Goal: Task Accomplishment & Management: Manage account settings

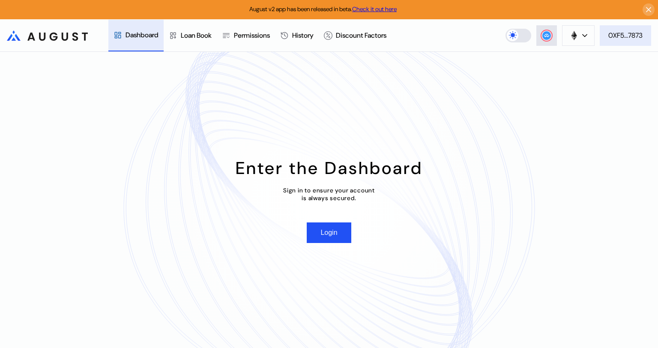
click at [629, 38] on div "0XF5...7873" at bounding box center [625, 35] width 34 height 9
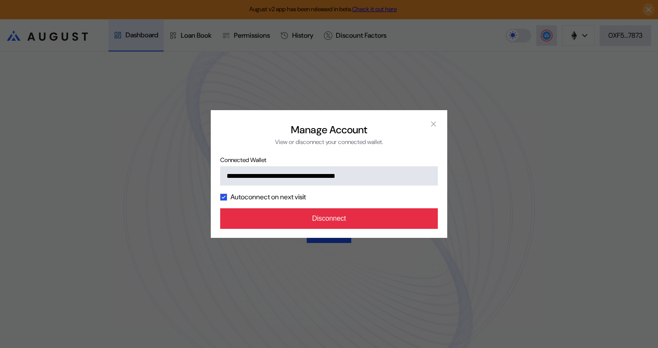
click at [356, 223] on button "Disconnect" at bounding box center [329, 218] width 218 height 21
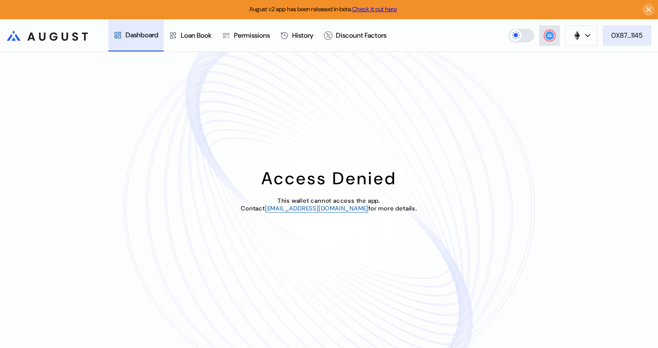
click at [630, 42] on button "0X87...1145" at bounding box center [627, 35] width 48 height 21
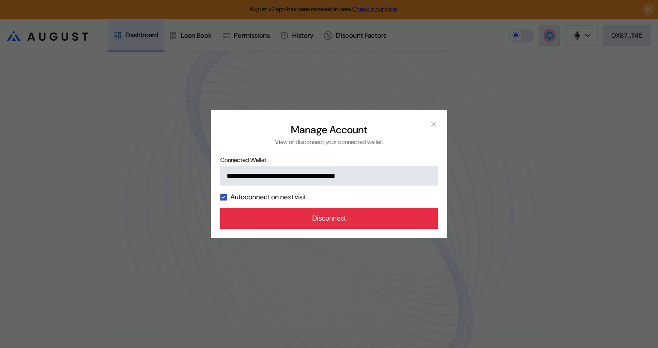
click at [335, 220] on button "Disconnect" at bounding box center [329, 218] width 218 height 21
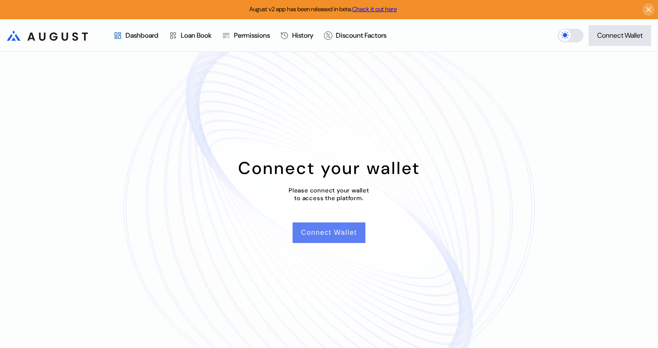
click at [323, 234] on button "Connect Wallet" at bounding box center [329, 232] width 73 height 21
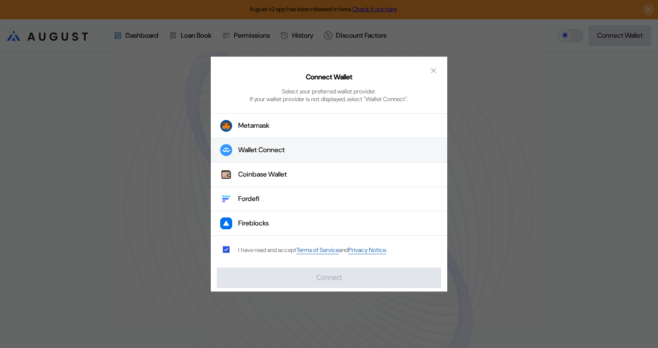
click at [264, 151] on div "Wallet Connect" at bounding box center [261, 150] width 47 height 9
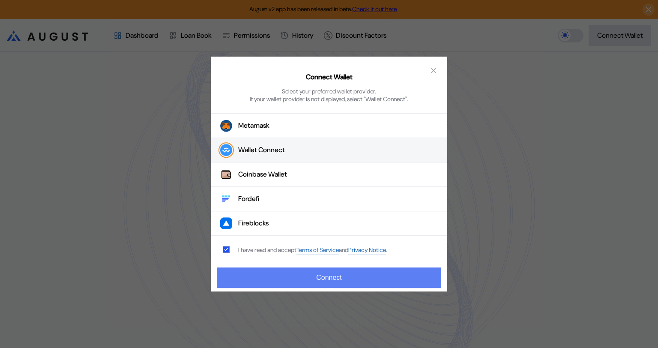
click at [316, 279] on button "Connect" at bounding box center [329, 277] width 224 height 21
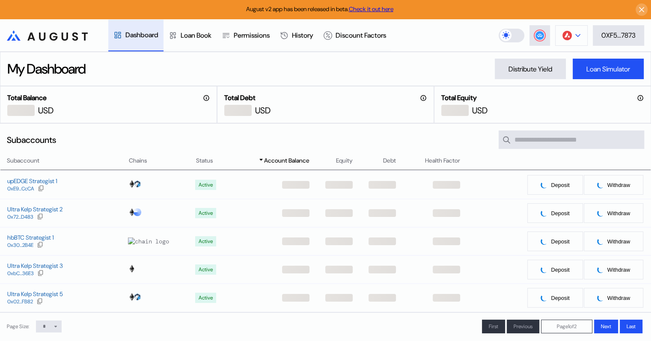
click at [576, 34] on icon at bounding box center [578, 35] width 5 height 3
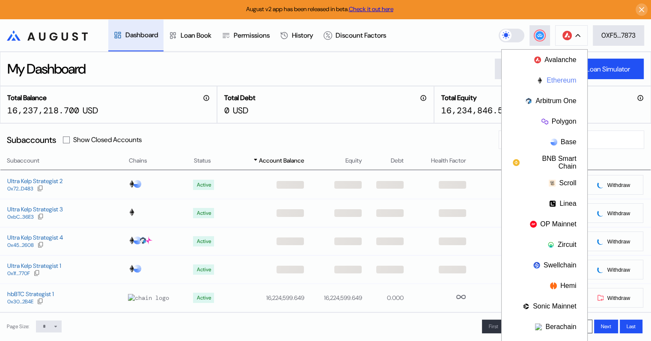
click at [559, 79] on button "Ethereum" at bounding box center [545, 80] width 86 height 21
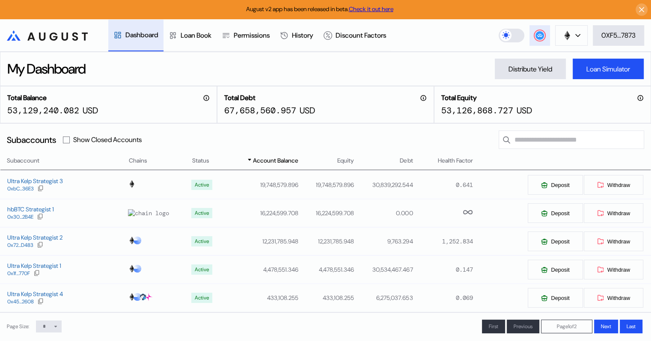
click at [538, 36] on icon at bounding box center [540, 34] width 6 height 3
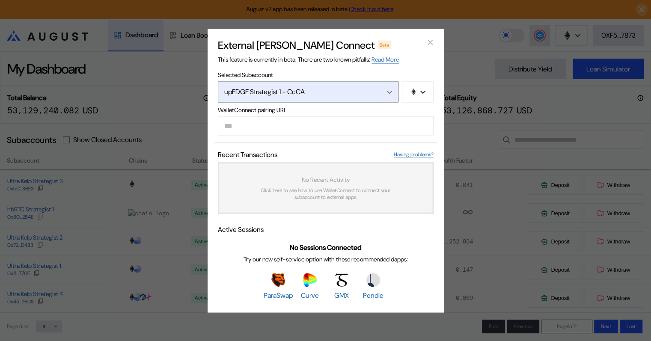
click at [318, 88] on div "upEDGE Strategist 1 - CcCA" at bounding box center [298, 91] width 149 height 9
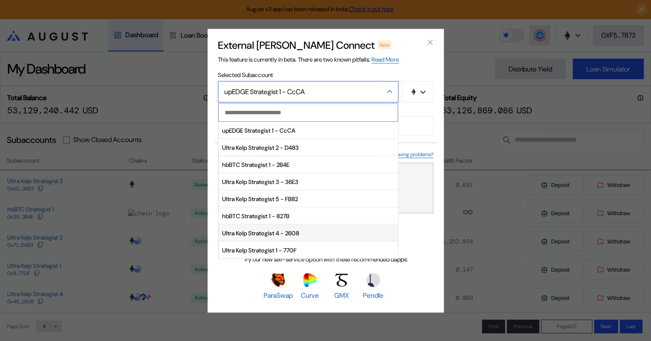
click at [259, 231] on span "Ultra Kelp Strategist 4 - 2608" at bounding box center [308, 233] width 179 height 17
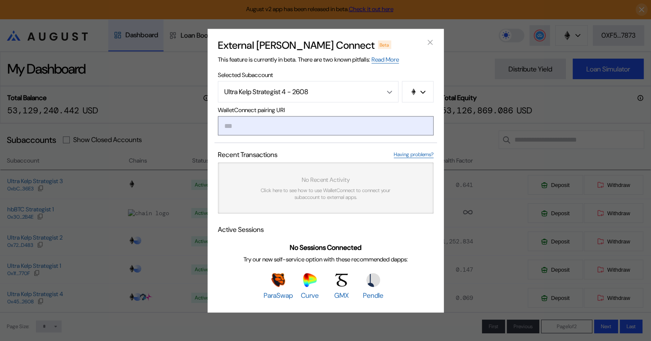
click at [265, 130] on input "modal" at bounding box center [326, 125] width 216 height 19
paste input "**********"
type input "**********"
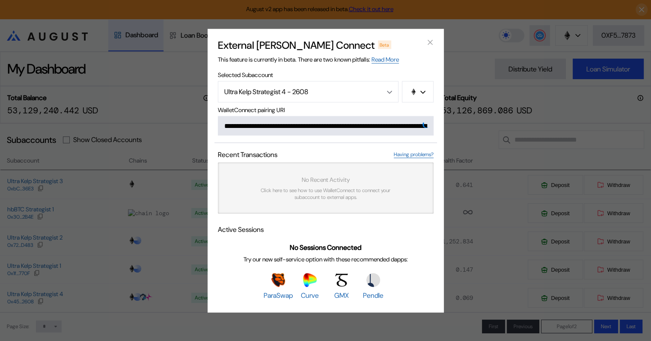
scroll to position [0, 525]
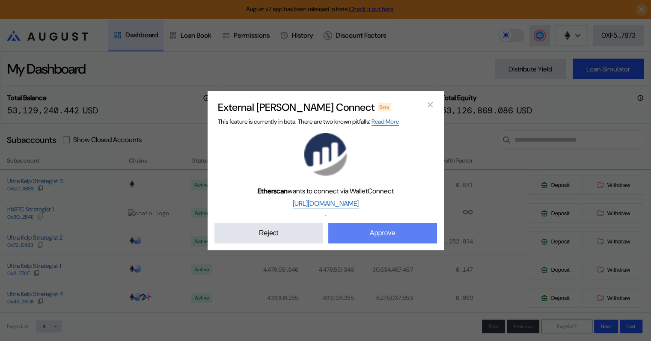
click at [395, 234] on button "Approve" at bounding box center [382, 233] width 109 height 21
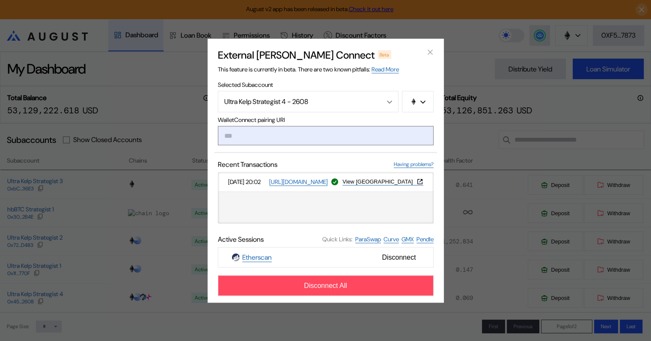
click at [251, 133] on input "modal" at bounding box center [326, 135] width 216 height 19
paste input "**********"
type input "**********"
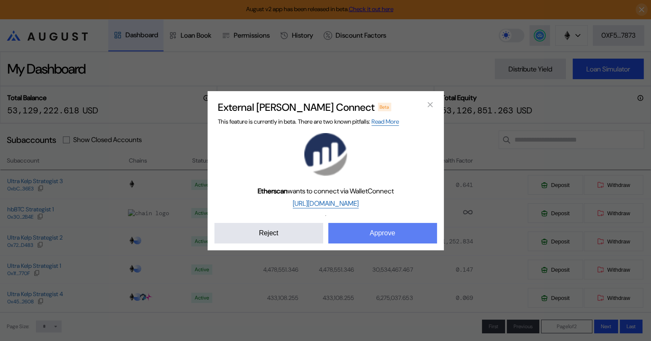
click at [397, 229] on button "Approve" at bounding box center [382, 233] width 109 height 21
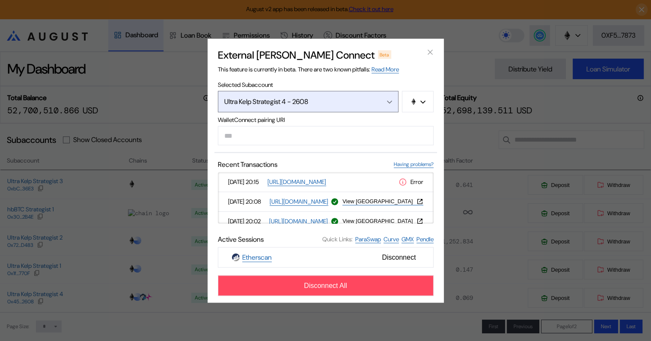
click at [392, 99] on button "Ultra Kelp Strategist 4 - 2608" at bounding box center [308, 101] width 181 height 21
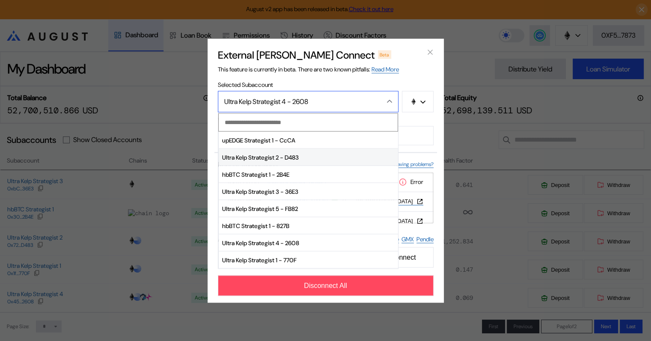
click at [267, 155] on span "Ultra Kelp Strategist 2 - D483" at bounding box center [308, 157] width 179 height 17
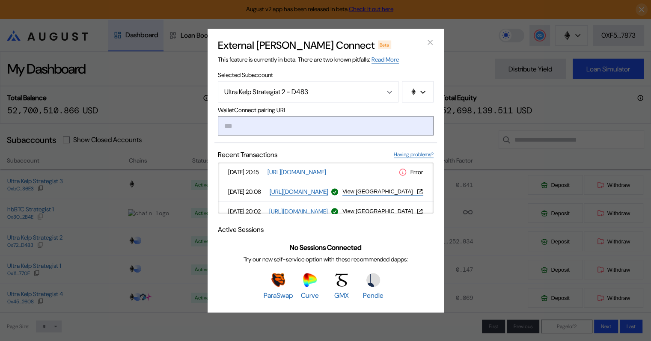
click at [275, 130] on input "modal" at bounding box center [326, 125] width 216 height 19
